Goal: Find specific page/section: Find specific page/section

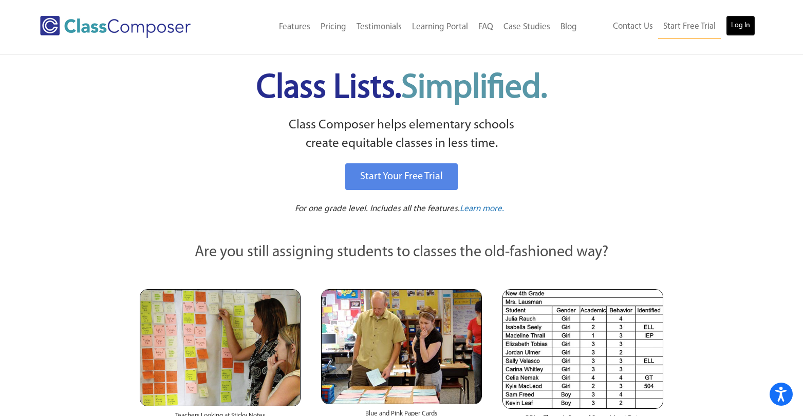
click at [745, 26] on link "Log In" at bounding box center [740, 25] width 29 height 21
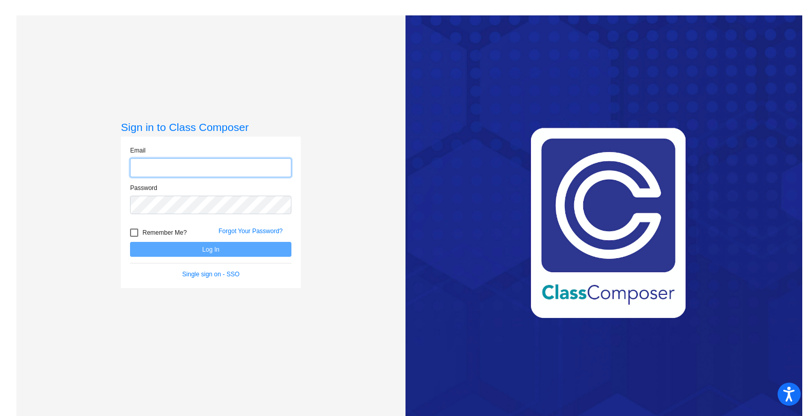
type input "rcummings@gcdsd.org"
drag, startPoint x: 136, startPoint y: 234, endPoint x: 187, endPoint y: 250, distance: 53.8
click at [138, 235] on label "Remember Me?" at bounding box center [158, 233] width 57 height 12
click at [134, 237] on input "Remember Me?" at bounding box center [134, 237] width 1 height 1
checkbox input "true"
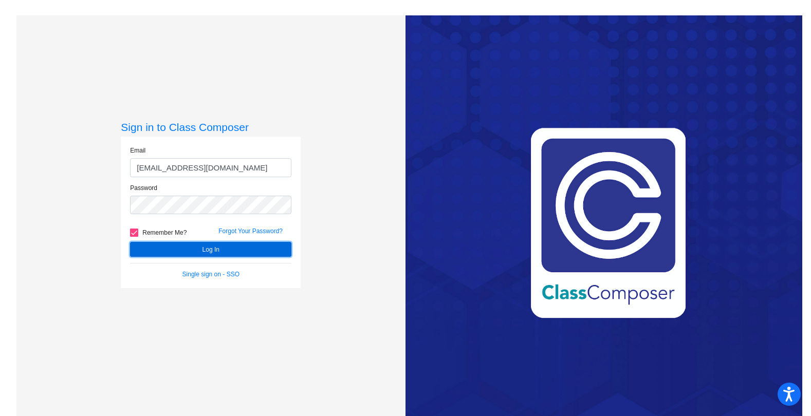
click at [191, 249] on button "Log In" at bounding box center [210, 249] width 161 height 15
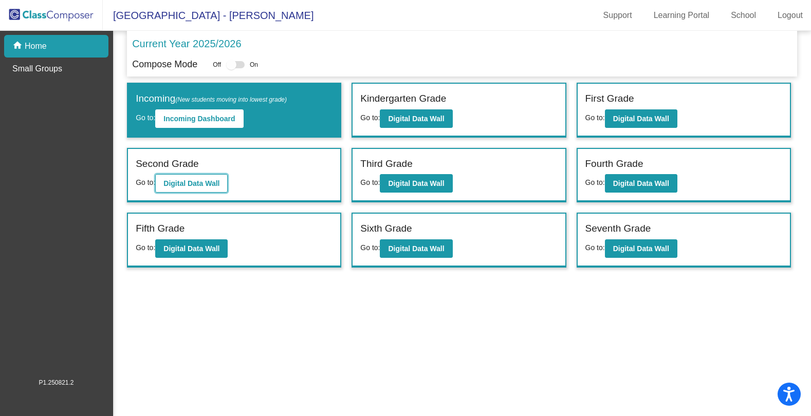
click at [193, 186] on b "Digital Data Wall" at bounding box center [191, 183] width 56 height 8
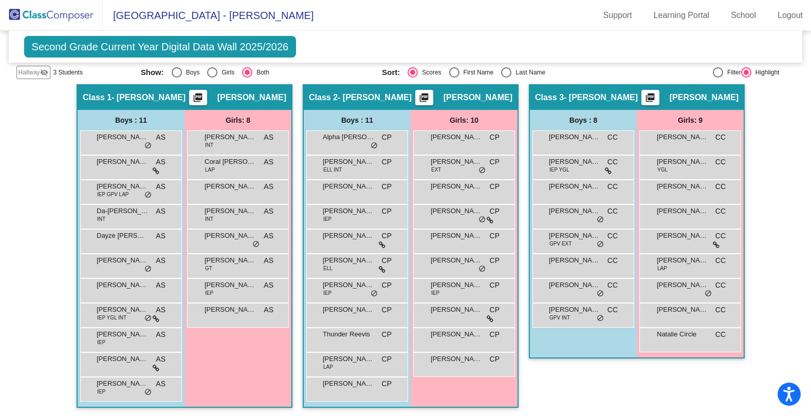
scroll to position [166, 0]
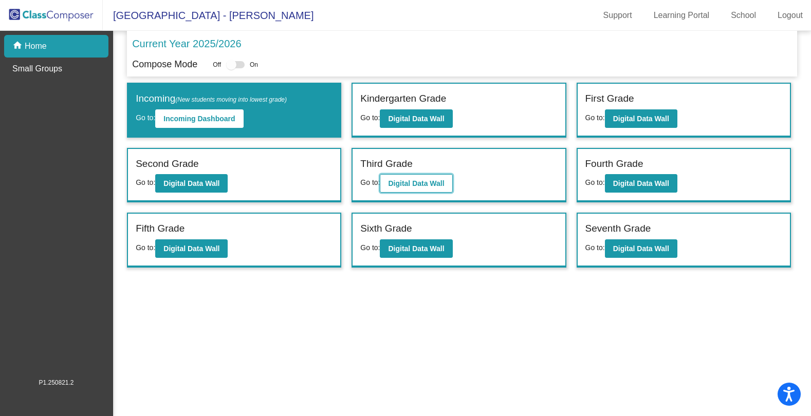
click at [425, 179] on button "Digital Data Wall" at bounding box center [416, 183] width 72 height 19
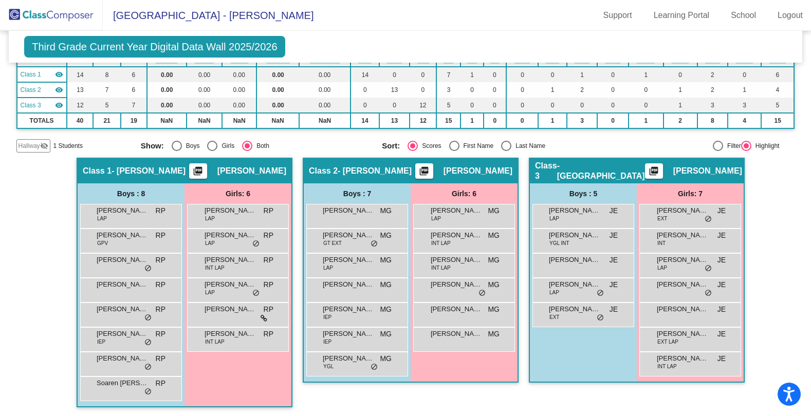
scroll to position [92, 0]
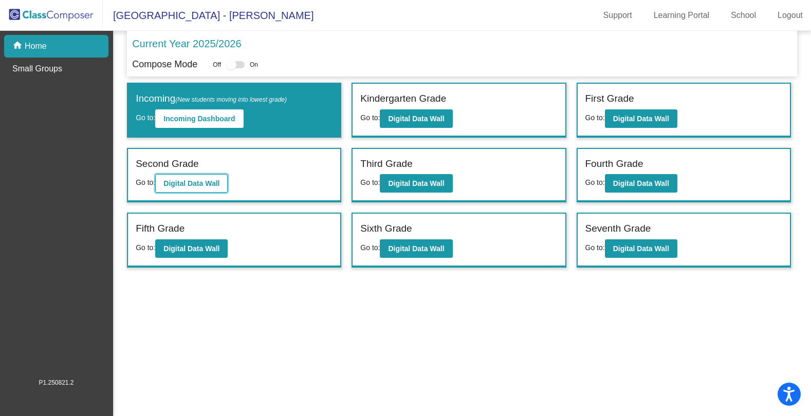
click at [212, 183] on b "Digital Data Wall" at bounding box center [191, 183] width 56 height 8
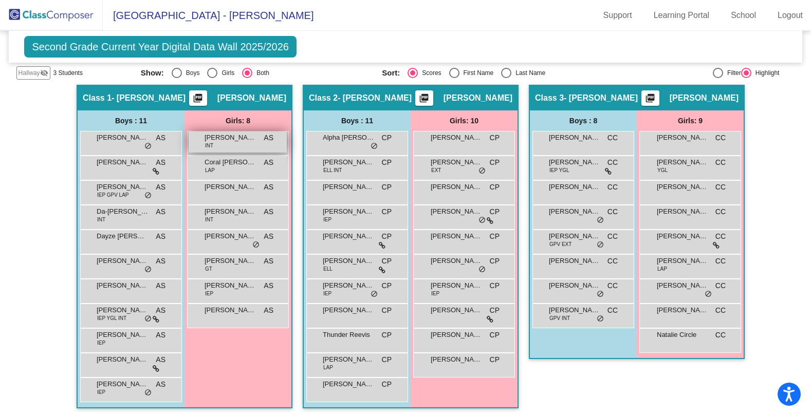
scroll to position [166, 0]
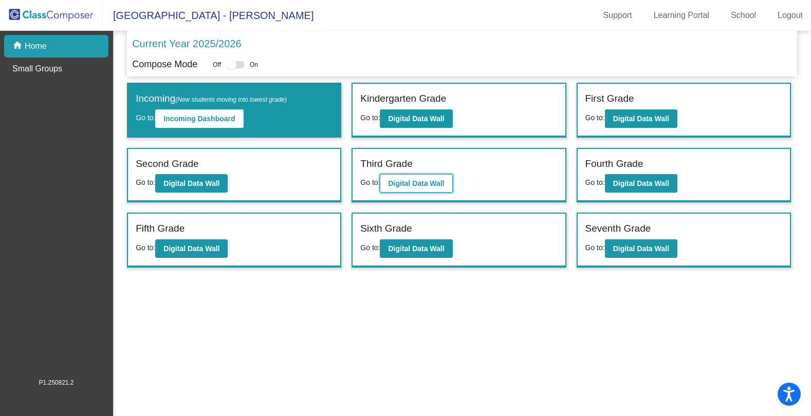
click at [423, 183] on b "Digital Data Wall" at bounding box center [416, 183] width 56 height 8
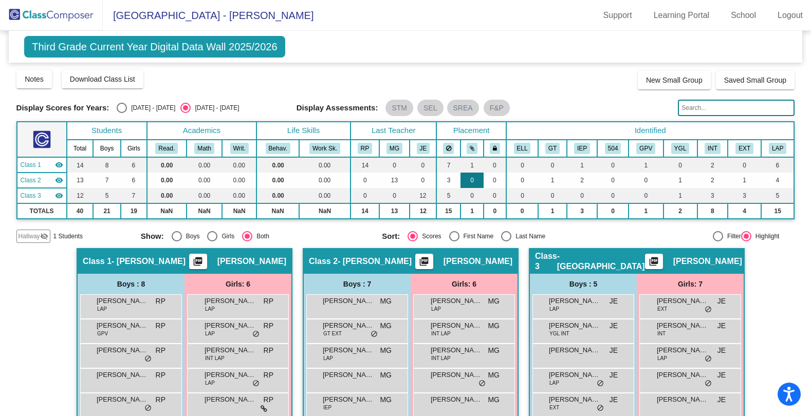
scroll to position [92, 0]
